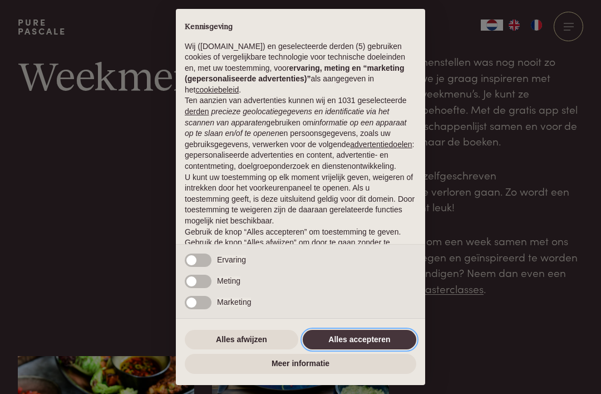
click at [374, 338] on button "Alles accepteren" at bounding box center [360, 340] width 114 height 20
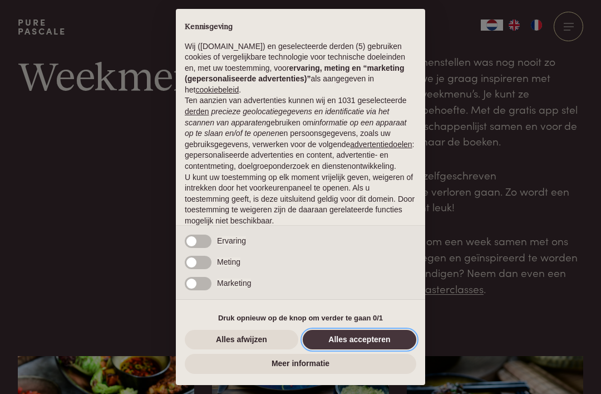
scroll to position [46, 0]
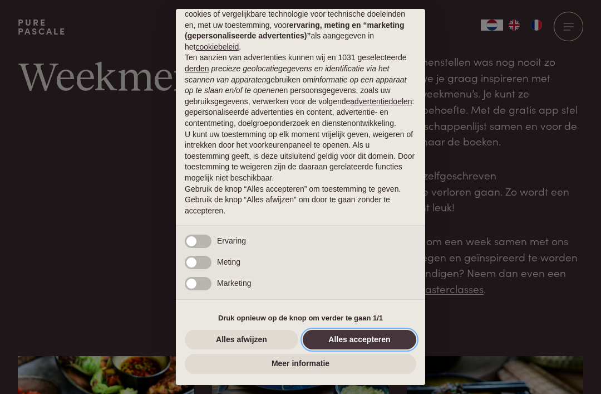
click at [362, 340] on button "Alles accepteren" at bounding box center [360, 340] width 114 height 20
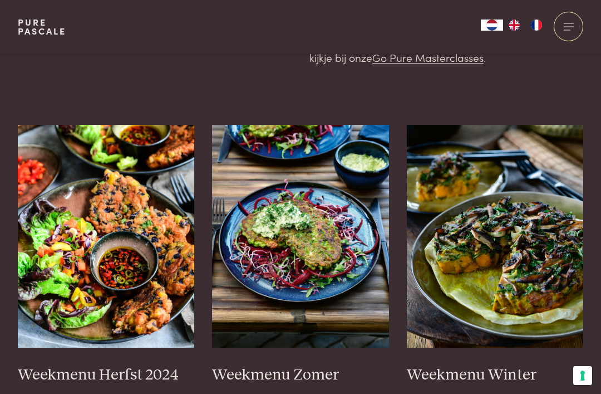
scroll to position [264, 0]
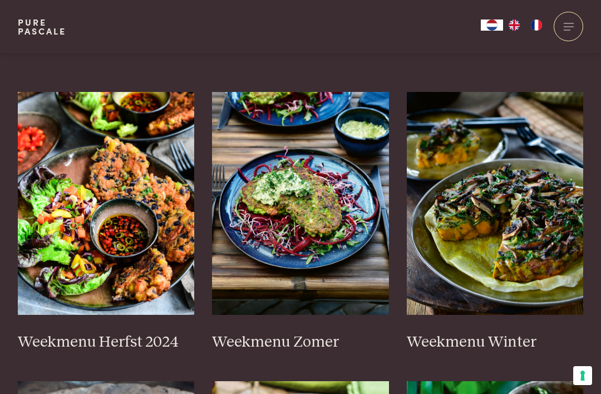
click at [361, 227] on img at bounding box center [300, 203] width 177 height 223
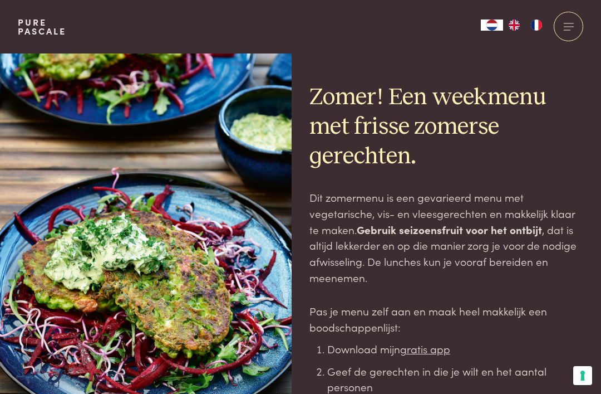
click at [565, 31] on div at bounding box center [569, 27] width 30 height 30
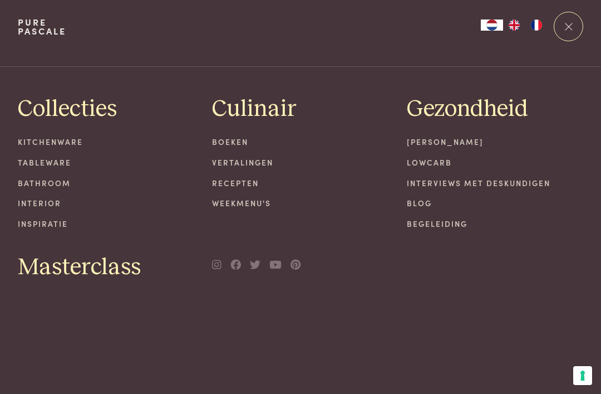
click at [253, 180] on link "Recepten" at bounding box center [300, 183] width 177 height 12
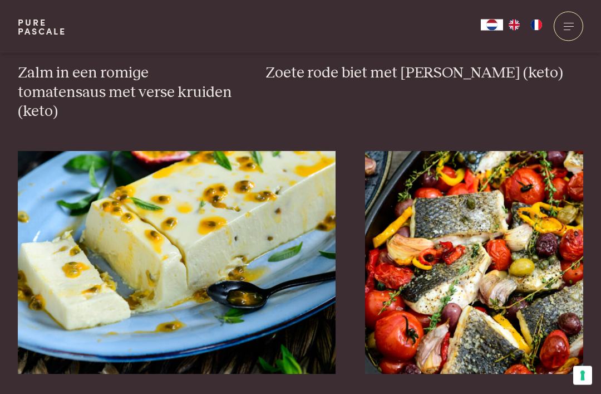
scroll to position [1866, 0]
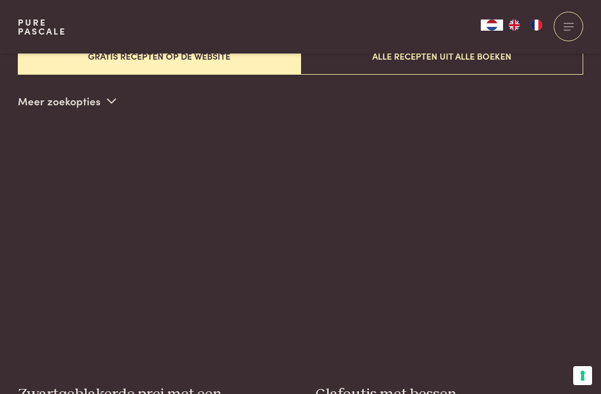
scroll to position [285, 0]
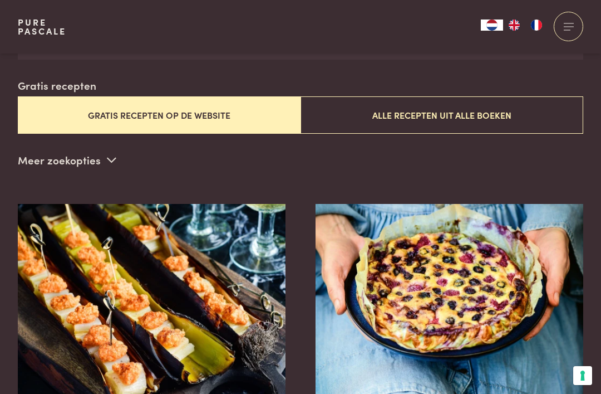
click at [102, 154] on p "Meer zoekopties" at bounding box center [67, 159] width 99 height 17
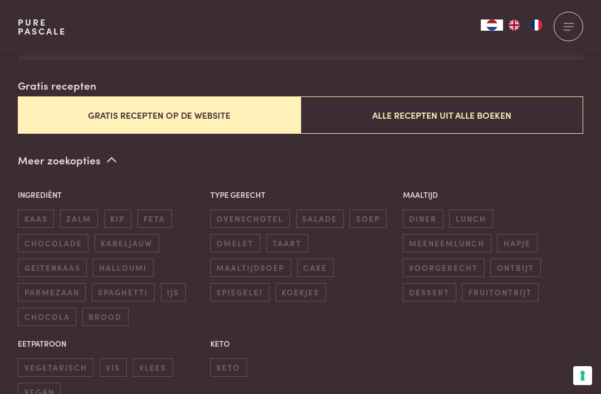
click at [150, 365] on span "vlees" at bounding box center [153, 367] width 40 height 18
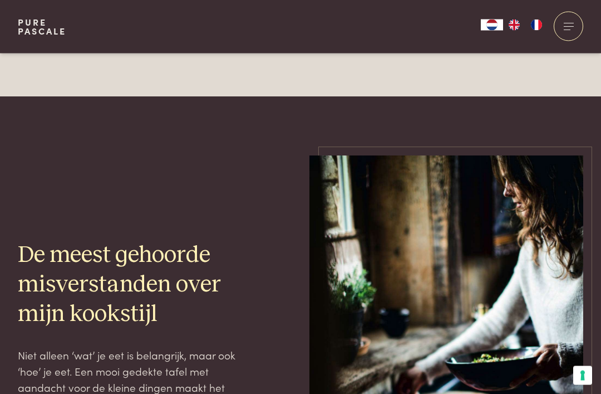
scroll to position [3503, 0]
